Goal: Information Seeking & Learning: Find specific fact

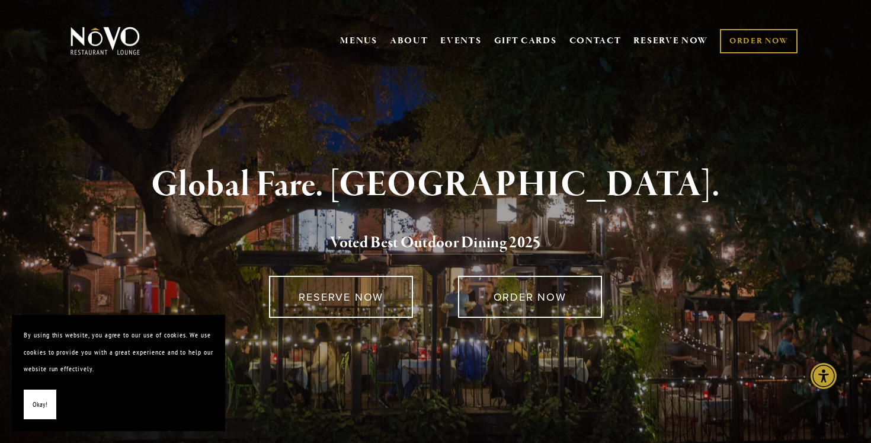
scroll to position [4, 0]
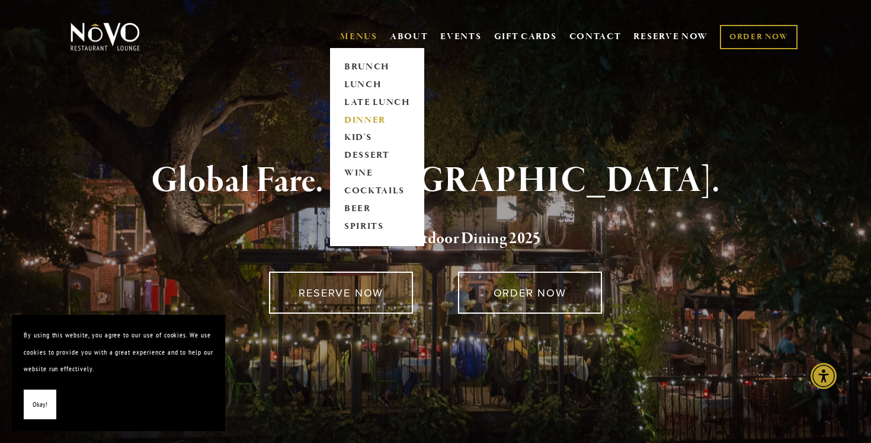
click at [361, 118] on link "DINNER" at bounding box center [377, 120] width 74 height 18
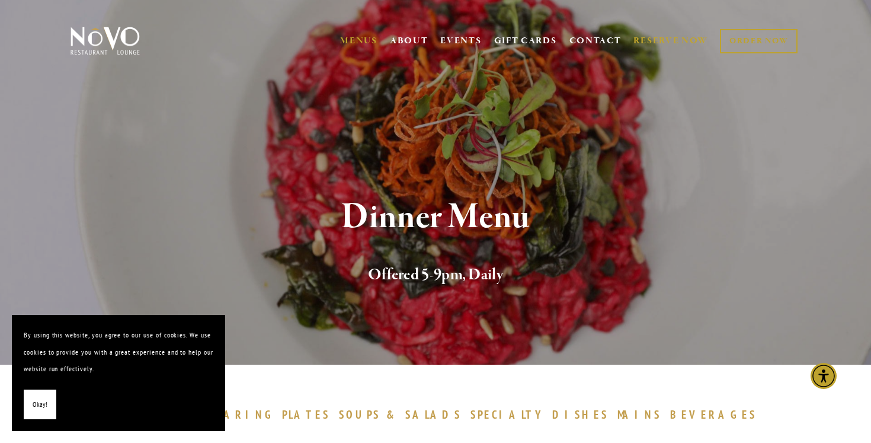
click at [633, 38] on link "RESERVE NOW" at bounding box center [670, 41] width 75 height 23
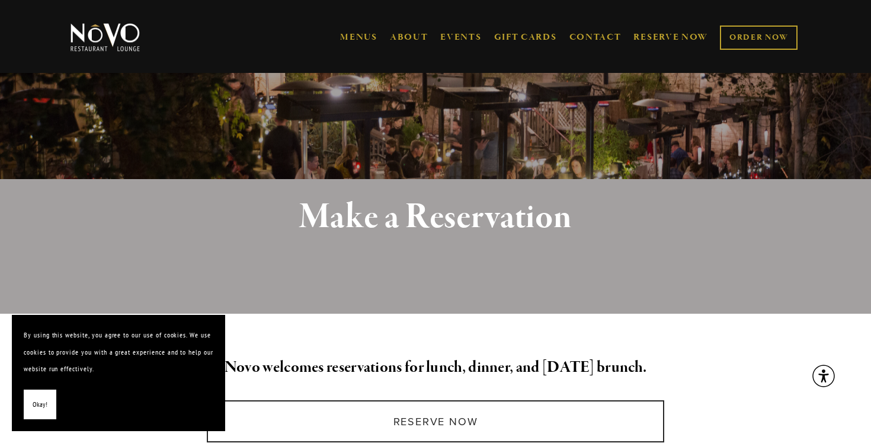
scroll to position [312, 0]
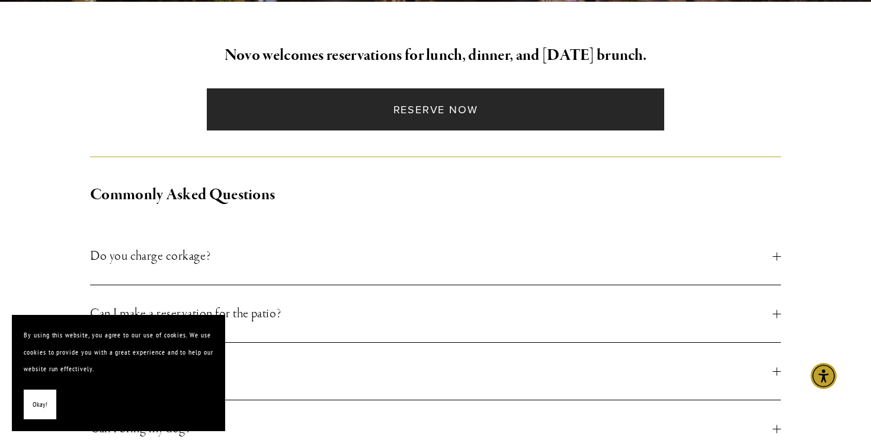
click at [454, 122] on link "Reserve Now" at bounding box center [435, 109] width 457 height 42
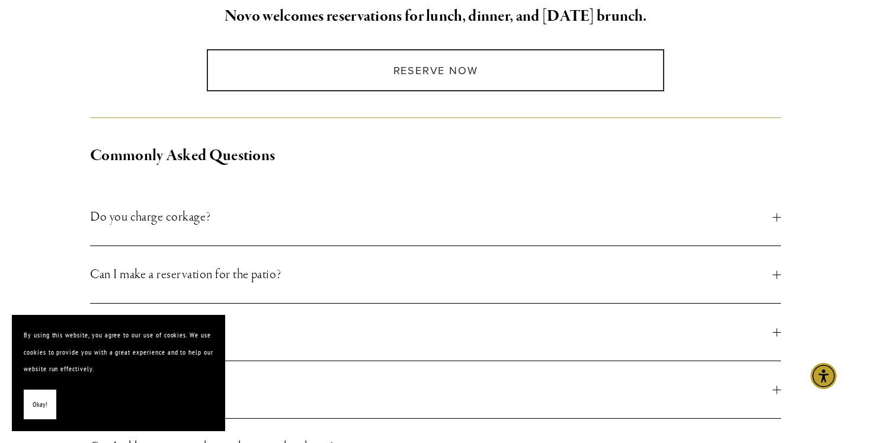
click at [279, 289] on button "Can I make a reservation for the patio?" at bounding box center [435, 274] width 691 height 57
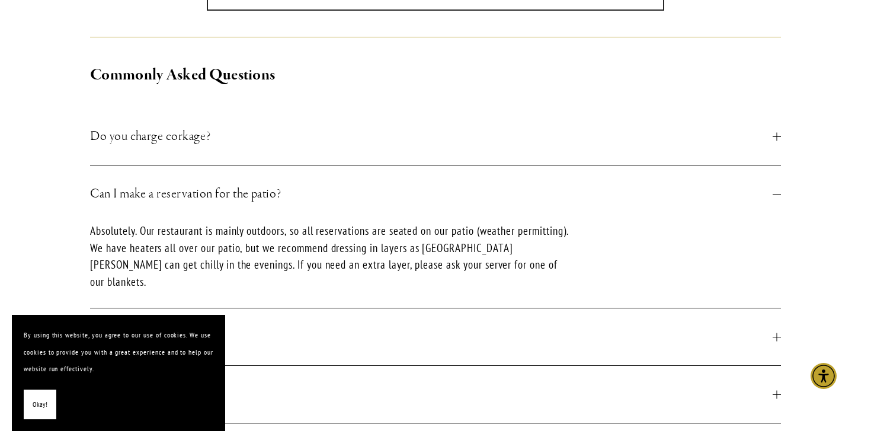
scroll to position [438, 0]
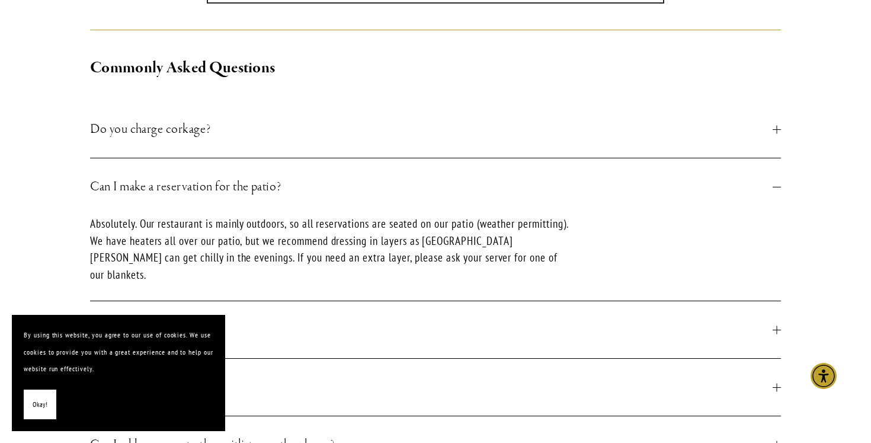
click at [228, 130] on span "Do you charge corkage?" at bounding box center [431, 128] width 683 height 21
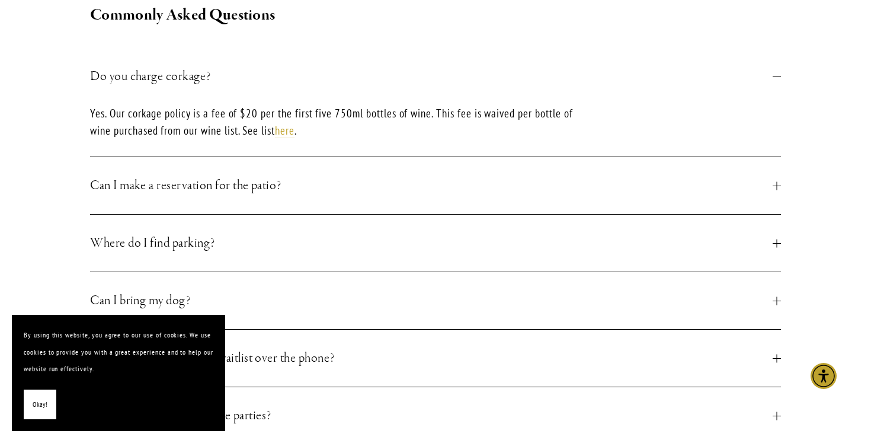
scroll to position [496, 0]
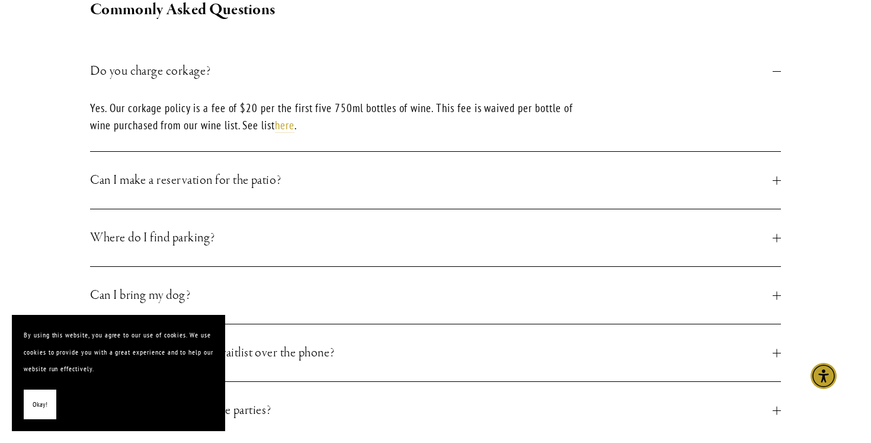
click at [222, 192] on button "Can I make a reservation for the patio?" at bounding box center [435, 180] width 691 height 57
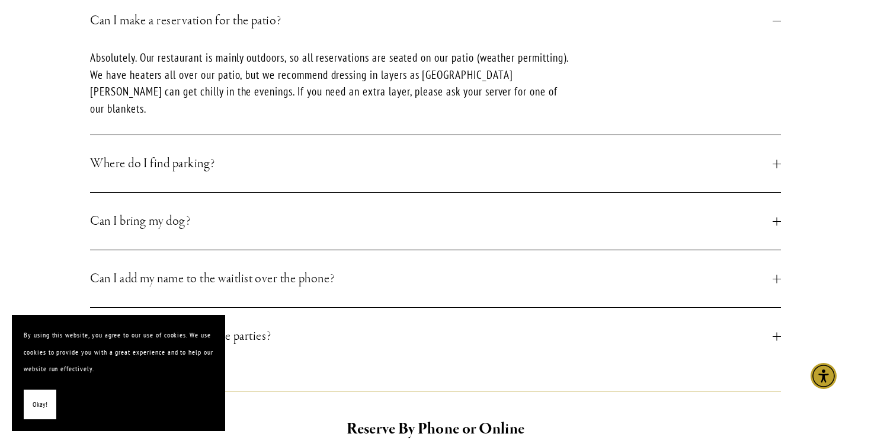
scroll to position [615, 0]
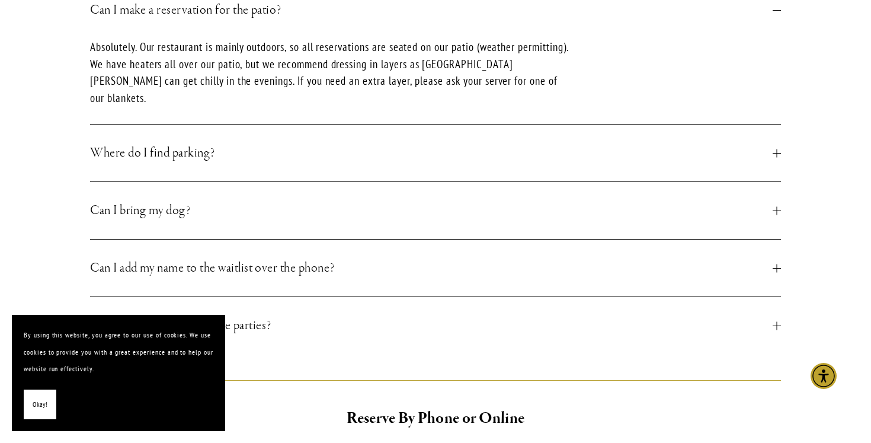
click at [222, 200] on span "Can I bring my dog?" at bounding box center [431, 210] width 683 height 21
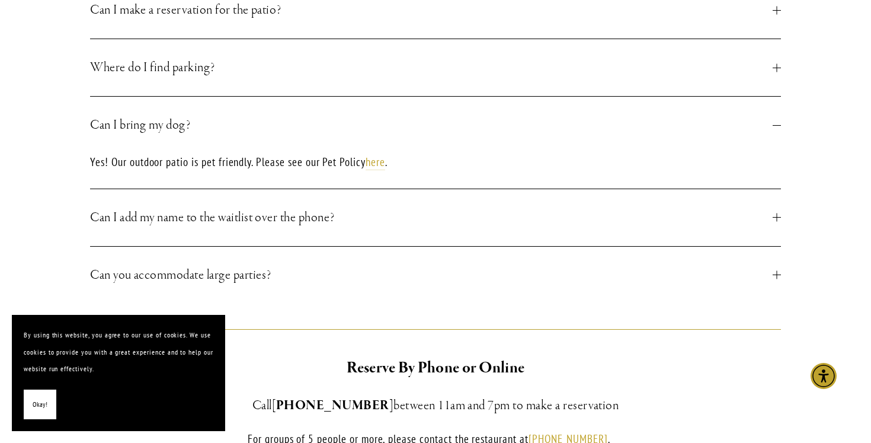
click at [232, 217] on span "Can I add my name to the waitlist over the phone?" at bounding box center [431, 217] width 683 height 21
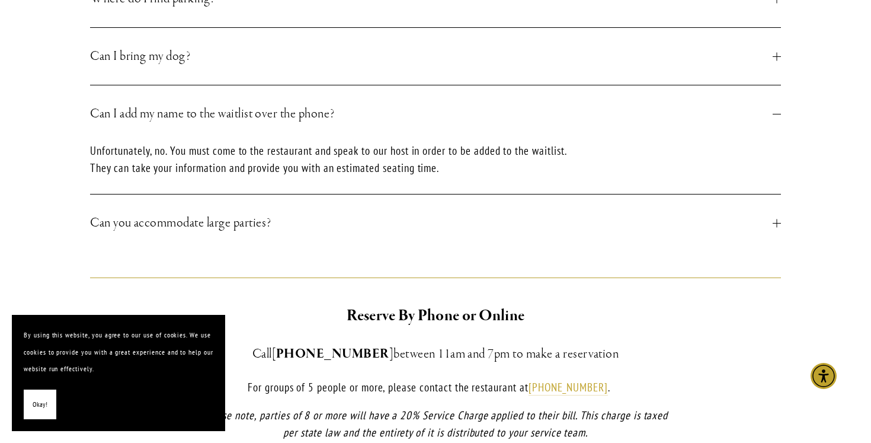
scroll to position [690, 0]
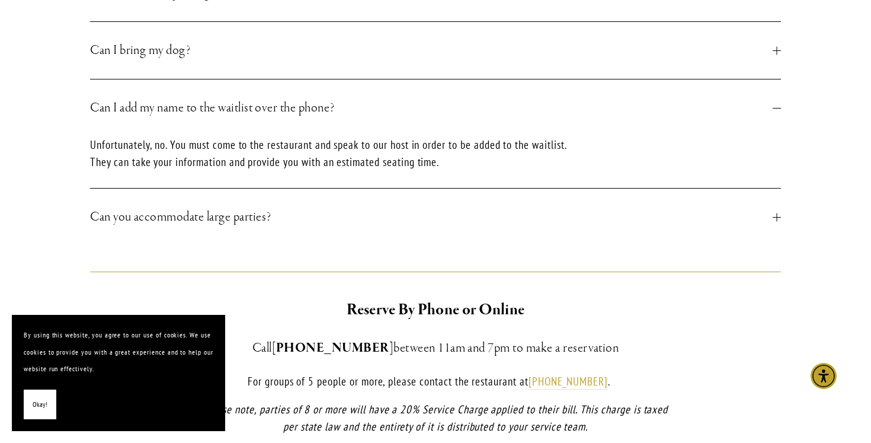
click at [232, 217] on span "Can you accommodate large parties?" at bounding box center [431, 216] width 683 height 21
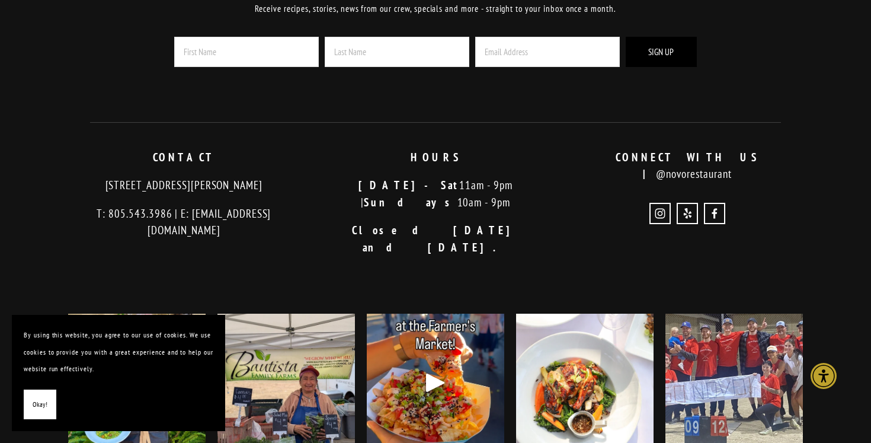
scroll to position [1560, 0]
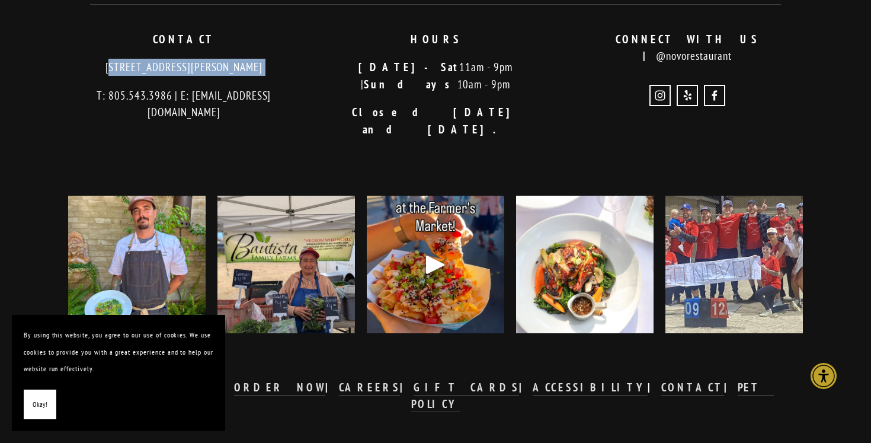
drag, startPoint x: 85, startPoint y: 68, endPoint x: 267, endPoint y: 84, distance: 182.0
click at [267, 84] on div "CONTACT [STREET_ADDRESS][PERSON_NAME] T: 805.543.3986 | E: [EMAIL_ADDRESS][DOMA…" at bounding box center [184, 76] width 232 height 90
drag, startPoint x: 79, startPoint y: 68, endPoint x: 289, endPoint y: 79, distance: 210.6
click at [289, 79] on div "CONTACT [STREET_ADDRESS][PERSON_NAME] T: 805.543.3986 | E: [EMAIL_ADDRESS][DOMA…" at bounding box center [184, 76] width 232 height 90
copy p "[STREET_ADDRESS][PERSON_NAME]"
